Goal: Obtain resource: Obtain resource

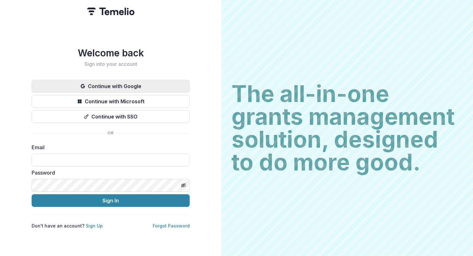
click at [127, 83] on button "Continue with Google" at bounding box center [111, 86] width 158 height 13
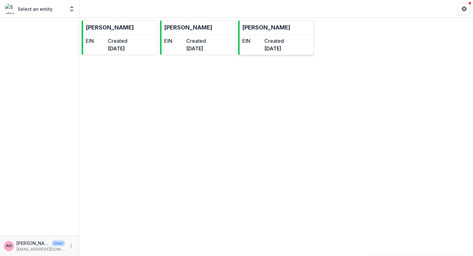
click at [262, 49] on div "EIN" at bounding box center [252, 44] width 20 height 15
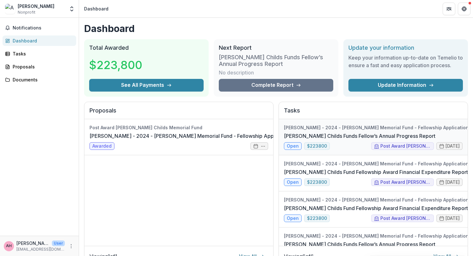
click at [370, 132] on link "[PERSON_NAME] Childs Funds Fellow’s Annual Progress Report" at bounding box center [360, 136] width 152 height 8
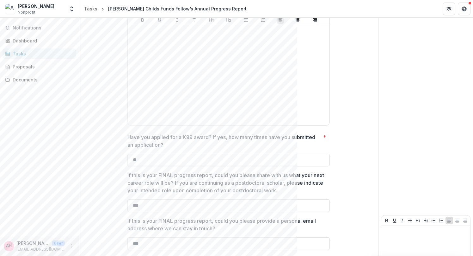
scroll to position [1655, 0]
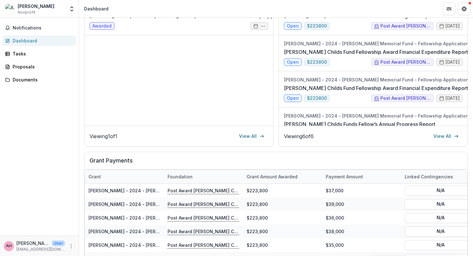
scroll to position [119, 0]
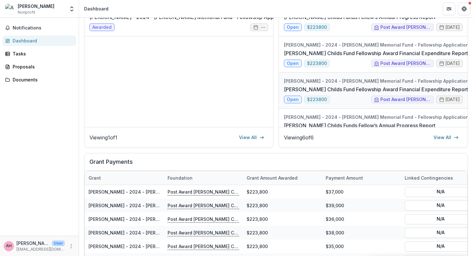
click at [380, 92] on link "[PERSON_NAME] Childs Fund Fellowship Award Financial Expenditure Report" at bounding box center [376, 89] width 184 height 8
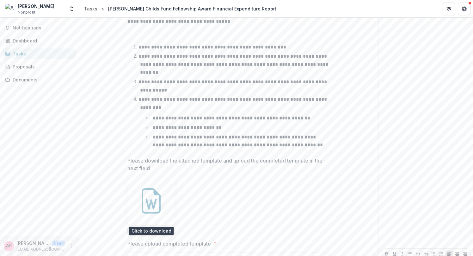
scroll to position [241, 0]
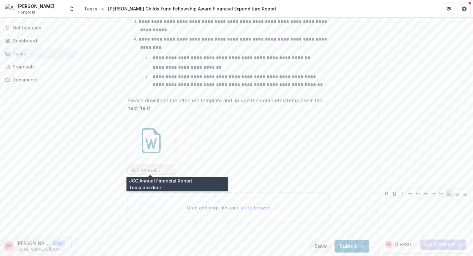
click at [155, 167] on span "JCC Annual Financial Report Template.docx" at bounding box center [151, 171] width 47 height 8
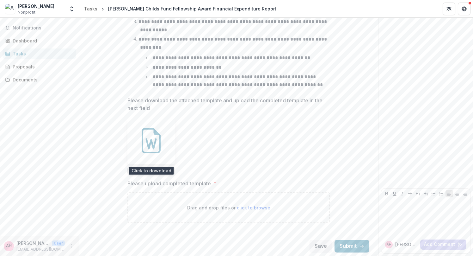
click at [162, 136] on icon at bounding box center [151, 140] width 25 height 25
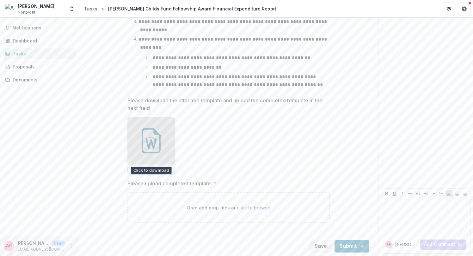
click at [162, 136] on div "Loading..." at bounding box center [151, 140] width 47 height 47
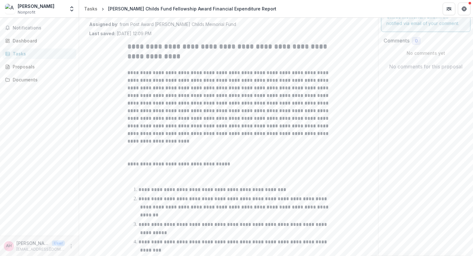
scroll to position [0, 0]
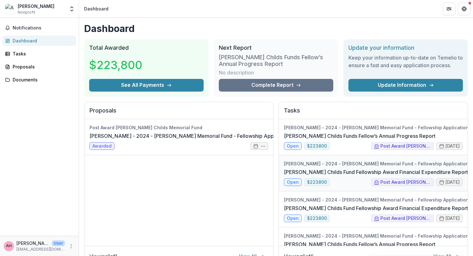
click at [372, 168] on link "[PERSON_NAME] Childs Fund Fellowship Award Financial Expenditure Report" at bounding box center [376, 172] width 184 height 8
click at [197, 140] on link "[PERSON_NAME] - 2024 - [PERSON_NAME] Memorial Fund - Fellowship Application" at bounding box center [191, 136] width 202 height 8
click at [349, 132] on link "[PERSON_NAME] Childs Funds Fellow’s Annual Progress Report" at bounding box center [360, 136] width 152 height 8
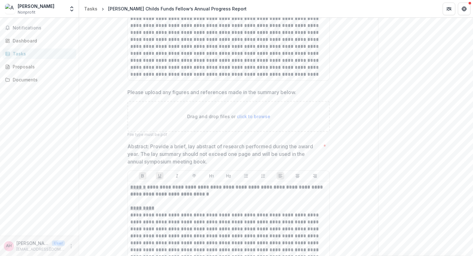
scroll to position [1003, 0]
